Goal: Ask a question

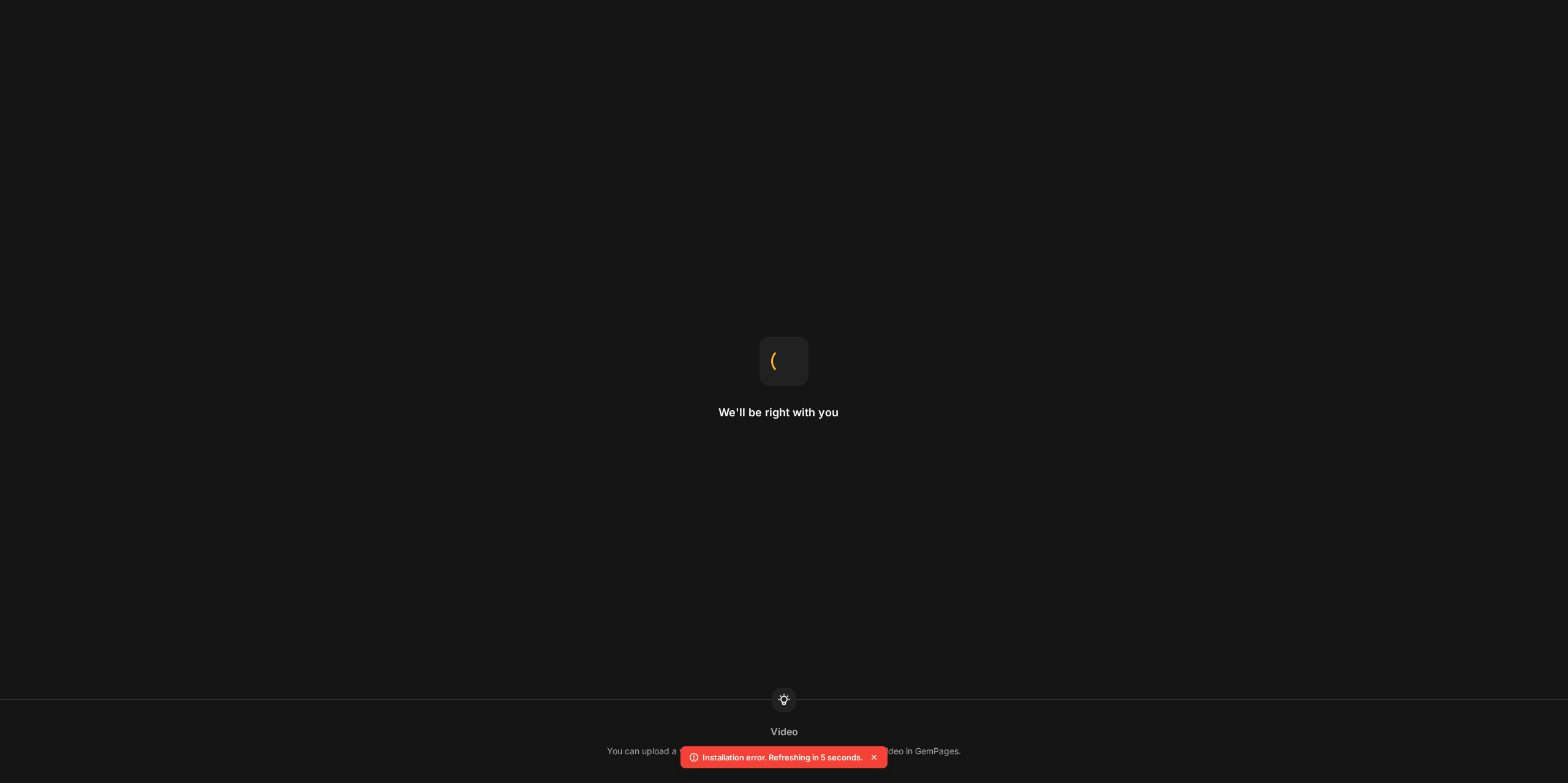
click at [875, 759] on icon at bounding box center [874, 757] width 12 height 12
click at [869, 758] on icon at bounding box center [874, 757] width 12 height 12
